Goal: Task Accomplishment & Management: Use online tool/utility

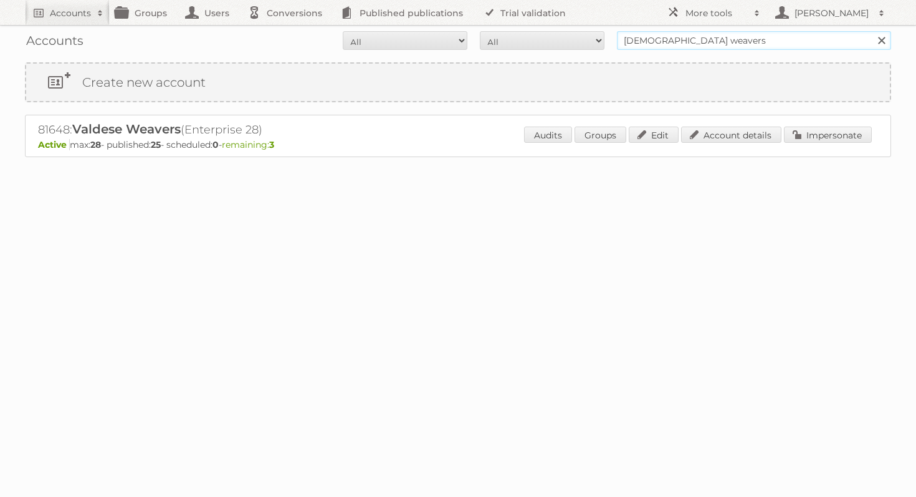
click at [703, 39] on input "[DEMOGRAPHIC_DATA] weavers" at bounding box center [754, 40] width 274 height 19
type input "szewerniak"
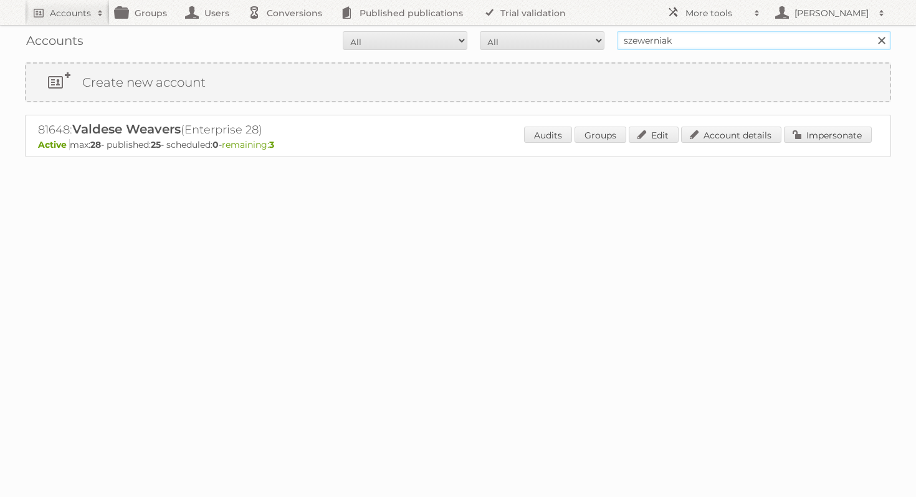
click at [872, 31] on input "Search" at bounding box center [881, 40] width 19 height 19
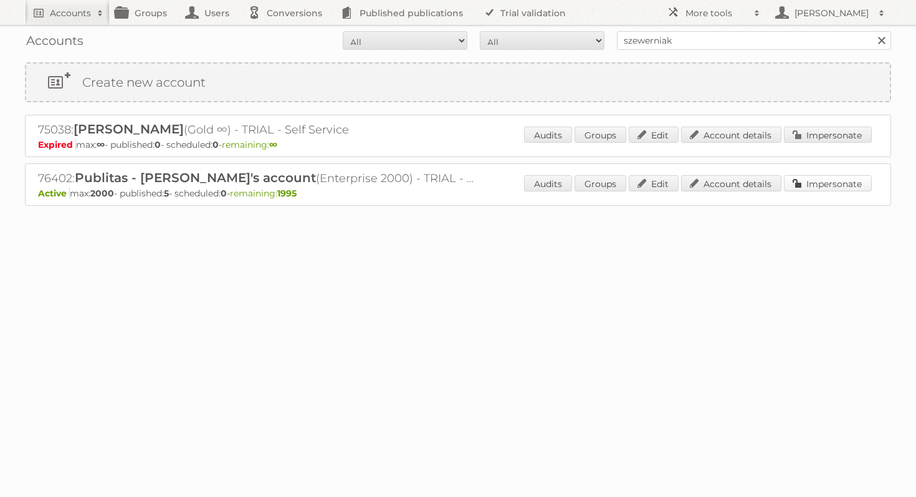
click at [831, 176] on link "Impersonate" at bounding box center [828, 183] width 88 height 16
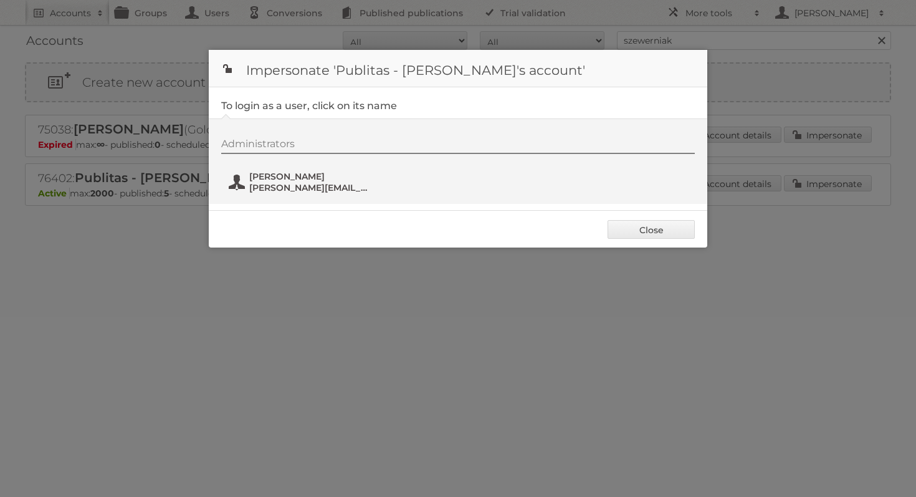
click at [259, 178] on span "[PERSON_NAME]" at bounding box center [309, 176] width 121 height 11
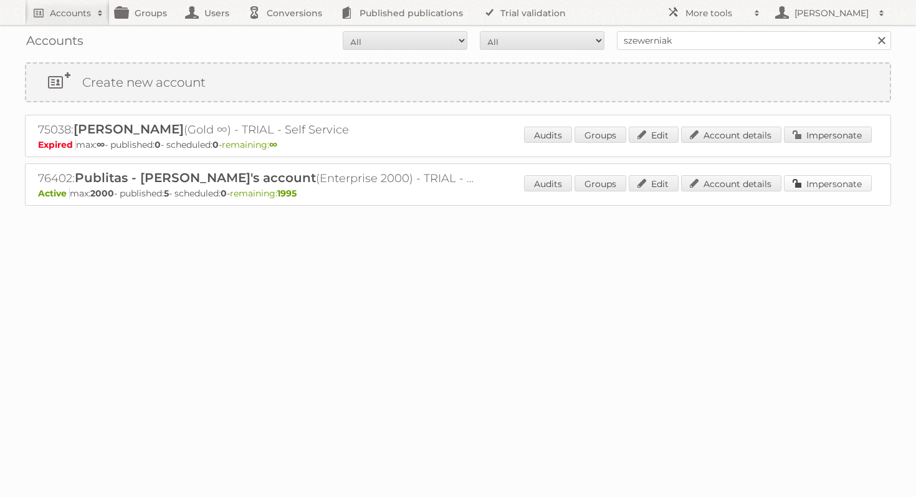
click at [828, 179] on link "Impersonate" at bounding box center [828, 183] width 88 height 16
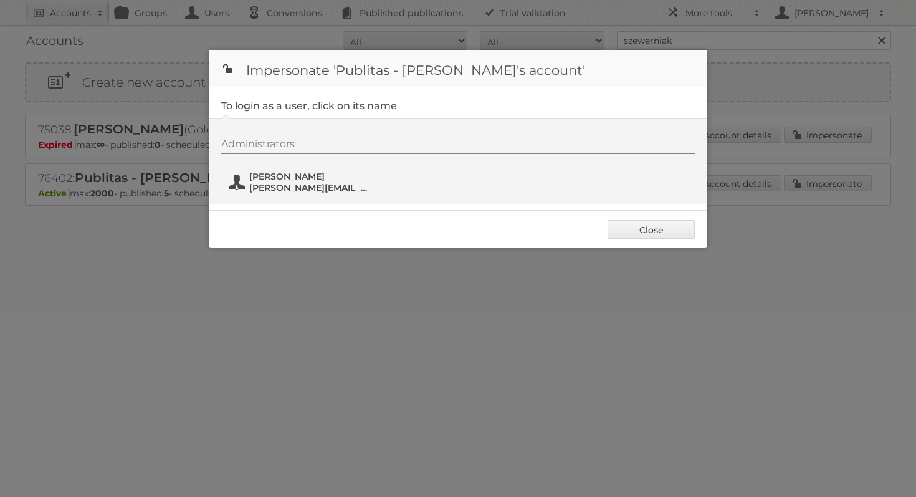
click at [279, 186] on span "agnieszka@publitas.com" at bounding box center [309, 187] width 121 height 11
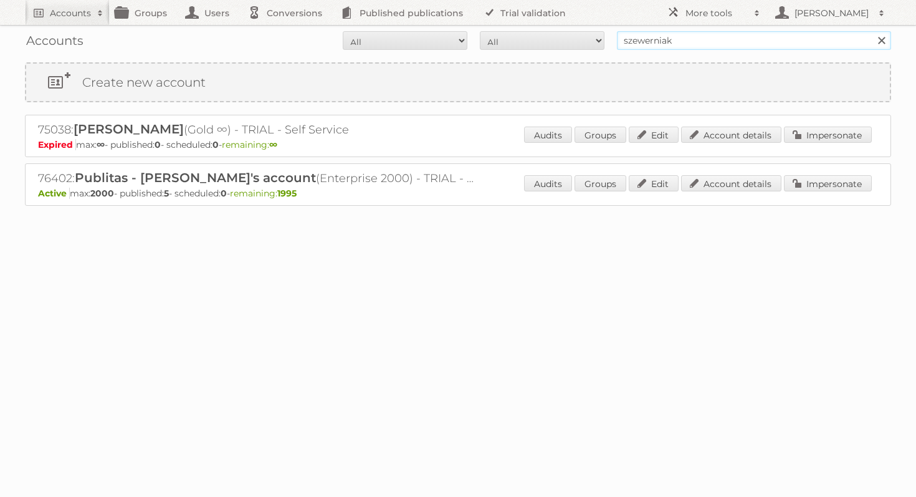
click at [719, 44] on input "szewerniak" at bounding box center [754, 40] width 274 height 19
type input "forbo flooring"
click at [872, 31] on input "Search" at bounding box center [881, 40] width 19 height 19
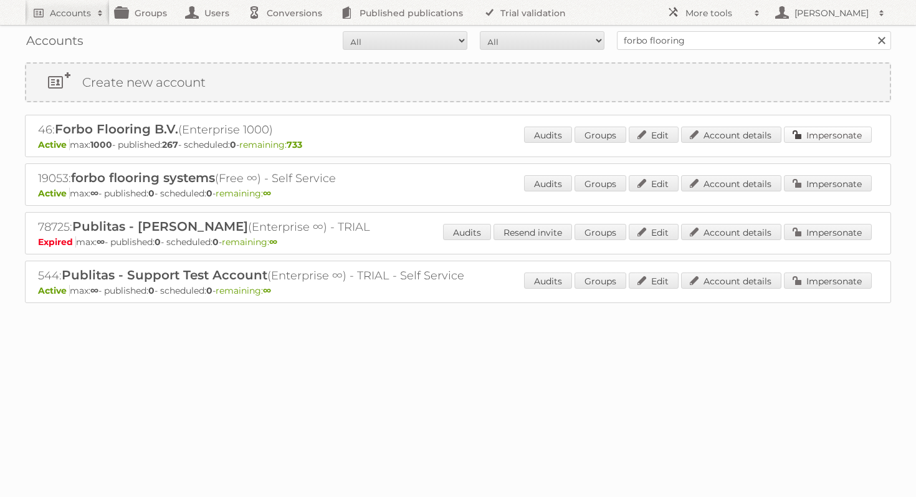
click at [809, 133] on link "Impersonate" at bounding box center [828, 135] width 88 height 16
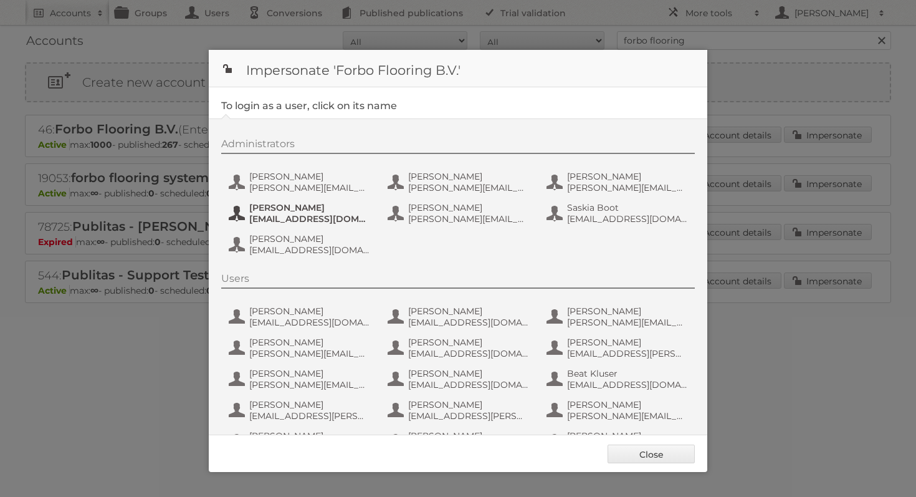
click at [315, 220] on span "menno.faber@forbo.com" at bounding box center [309, 218] width 121 height 11
